Goal: Transaction & Acquisition: Book appointment/travel/reservation

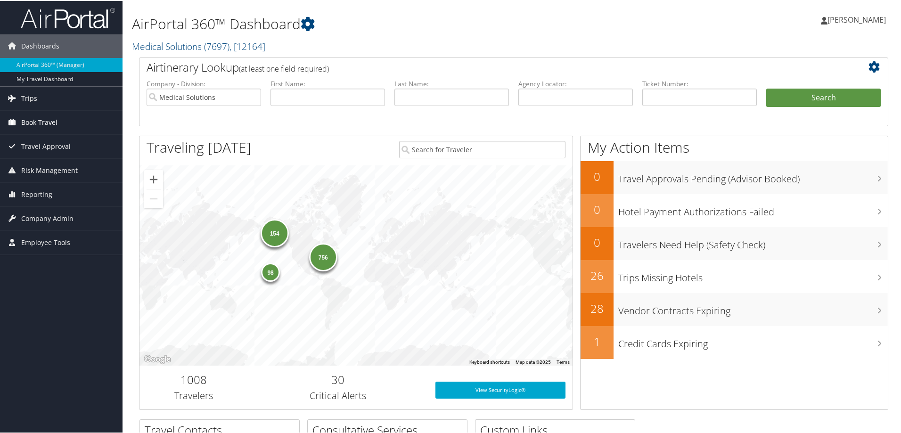
click at [41, 118] on span "Book Travel" at bounding box center [39, 122] width 36 height 24
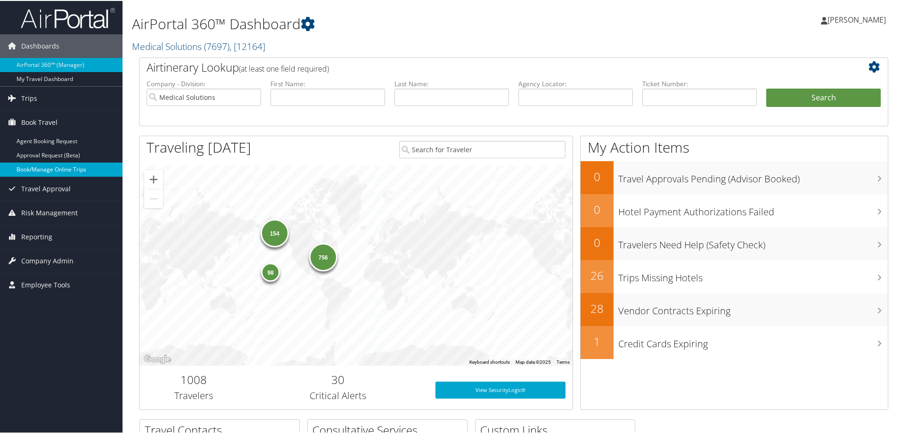
click at [44, 167] on link "Book/Manage Online Trips" at bounding box center [61, 169] width 123 height 14
